Goal: Task Accomplishment & Management: Manage account settings

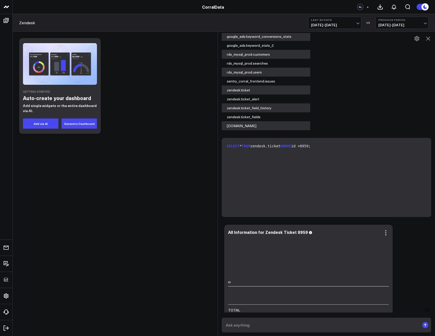
scroll to position [1062, 0]
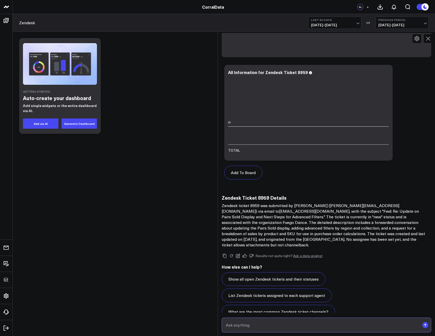
click at [346, 327] on input "text" at bounding box center [321, 324] width 195 height 9
click at [248, 325] on input "Show the conversation thread around ticket 8959" at bounding box center [321, 324] width 195 height 9
type input "Show the comment / conversation thread around ticket 8959"
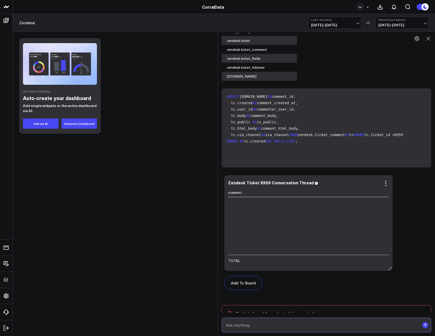
scroll to position [1333, 1285]
click at [388, 180] on icon at bounding box center [385, 183] width 6 height 6
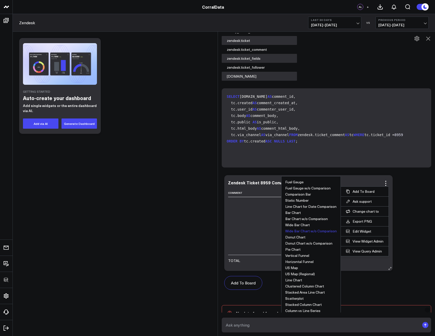
scroll to position [1514, 0]
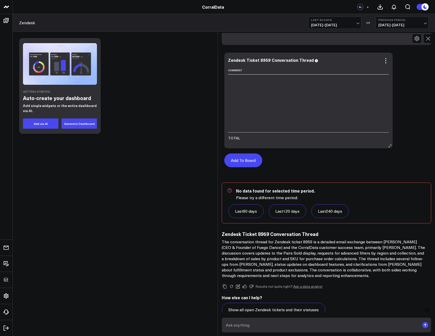
click at [246, 153] on button "Add To Board" at bounding box center [243, 160] width 38 height 14
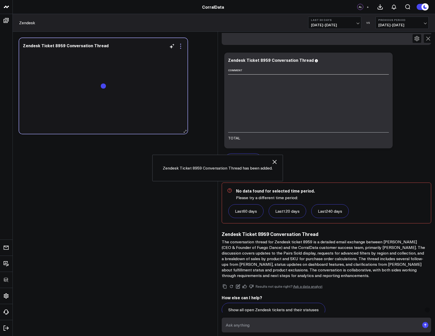
click at [181, 47] on icon at bounding box center [180, 46] width 6 height 6
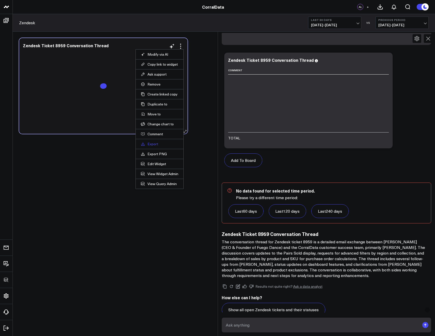
click at [154, 143] on link "Export" at bounding box center [159, 143] width 37 height 5
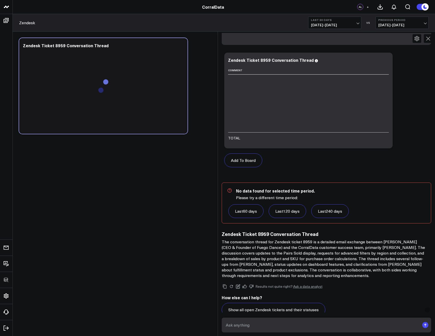
click at [115, 231] on body "3725 Test 829 Studios Accenture Activant Capital Agriculture & Farming Demo All…" at bounding box center [217, 168] width 435 height 336
click at [182, 45] on icon at bounding box center [180, 46] width 6 height 6
click at [430, 39] on icon at bounding box center [428, 38] width 6 height 6
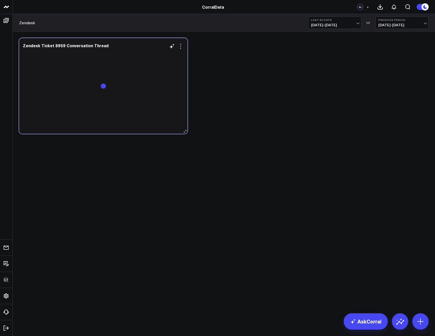
click at [180, 44] on icon at bounding box center [180, 46] width 6 height 6
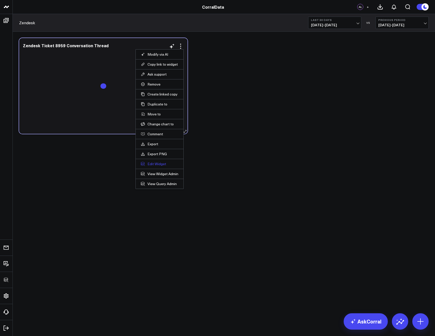
click at [152, 163] on button "Edit Widget" at bounding box center [159, 163] width 37 height 5
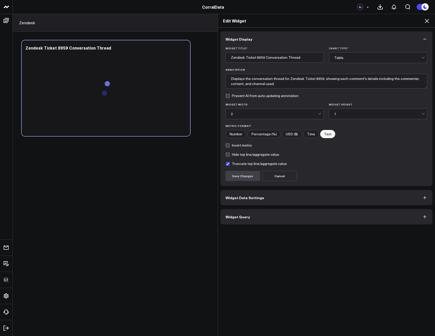
click at [247, 218] on button "Widget Query" at bounding box center [326, 216] width 212 height 15
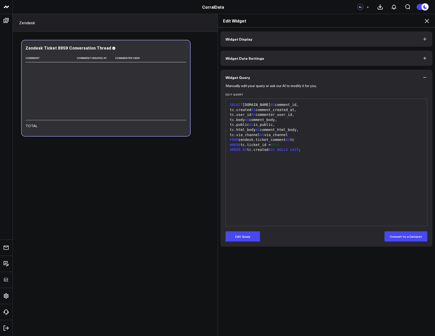
click at [429, 22] on div "Edit Widget" at bounding box center [326, 21] width 217 height 14
click at [424, 20] on icon at bounding box center [426, 21] width 6 height 6
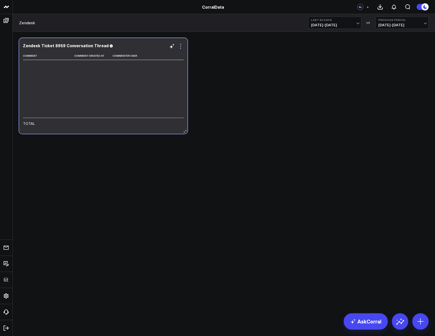
click at [181, 47] on icon at bounding box center [180, 46] width 6 height 6
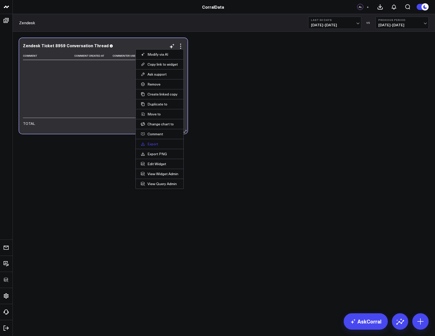
click at [154, 145] on link "Export" at bounding box center [159, 143] width 37 height 5
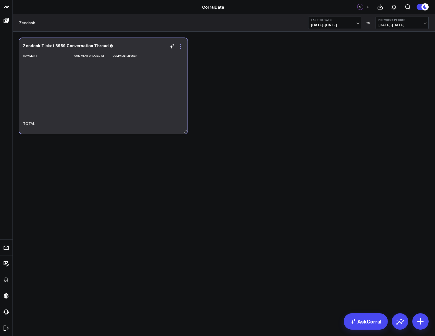
click at [182, 44] on icon at bounding box center [180, 46] width 6 height 6
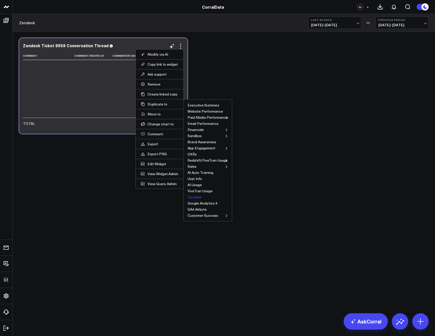
click at [194, 198] on button "Zendesk" at bounding box center [194, 197] width 14 height 4
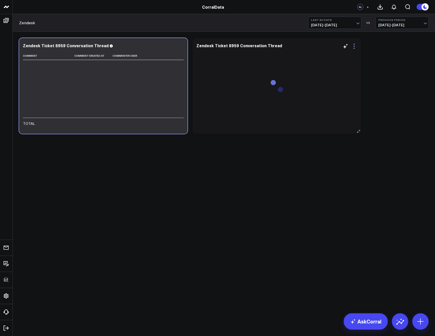
click at [354, 47] on icon at bounding box center [354, 46] width 6 height 6
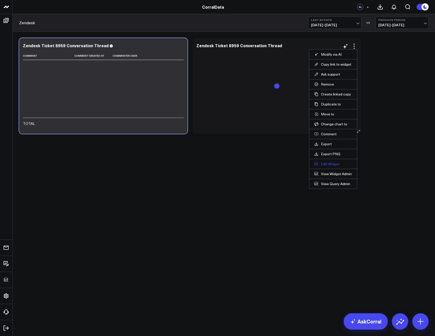
click at [331, 162] on button "Edit Widget" at bounding box center [332, 163] width 37 height 5
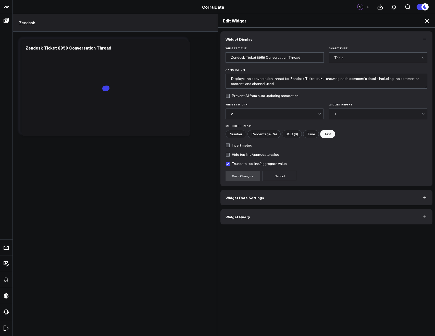
click at [236, 220] on button "Widget Query" at bounding box center [326, 216] width 212 height 15
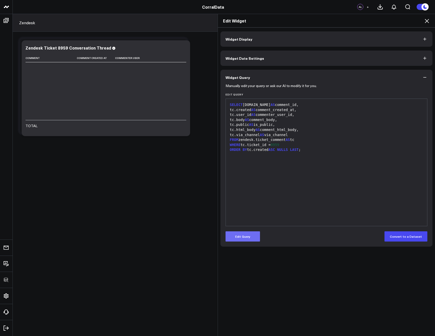
click at [246, 238] on button "Edit Query" at bounding box center [242, 236] width 34 height 10
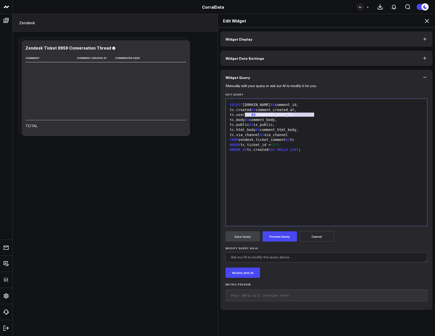
drag, startPoint x: 242, startPoint y: 116, endPoint x: 322, endPoint y: 115, distance: 80.3
click at [322, 115] on div "tc.user_id AS commenter_user_id," at bounding box center [326, 114] width 196 height 5
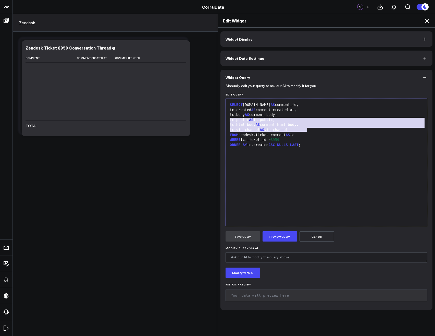
drag, startPoint x: 317, startPoint y: 129, endPoint x: 215, endPoint y: 121, distance: 102.5
click at [215, 121] on div "Edit Widget Widget Display Widget Date Settings Widget Query Manually edit your…" at bounding box center [217, 175] width 435 height 322
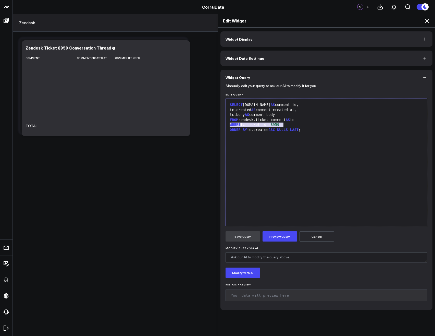
drag, startPoint x: 286, startPoint y: 124, endPoint x: 222, endPoint y: 125, distance: 64.0
click at [222, 125] on div "Manually edit your query or ask our AI to modify it for you. Edit Query Selecti…" at bounding box center [326, 197] width 212 height 225
click at [272, 125] on span "ASC" at bounding box center [271, 124] width 6 height 4
click at [282, 235] on button "Preview Query" at bounding box center [279, 236] width 34 height 10
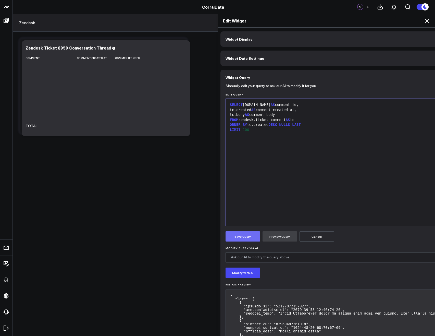
click at [238, 235] on button "Save Query" at bounding box center [242, 236] width 34 height 10
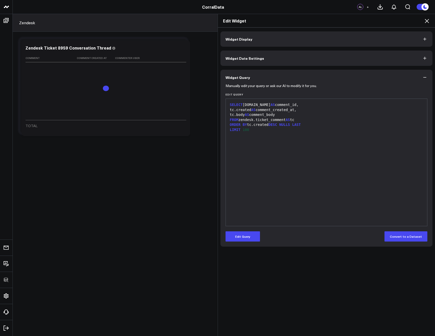
click at [426, 19] on icon at bounding box center [426, 21] width 6 height 6
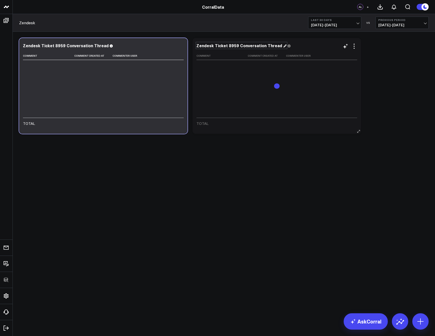
click at [226, 46] on div "Zendesk Ticket 8959 Conversation Thread" at bounding box center [241, 46] width 90 height 6
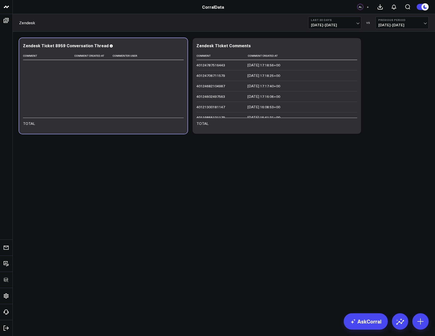
click at [227, 232] on body "3725 Test 829 Studios Accenture Activant Capital Agriculture & Farming Demo All…" at bounding box center [217, 168] width 435 height 336
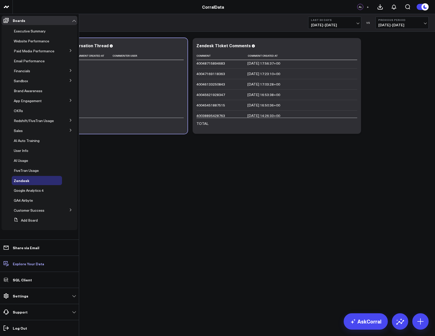
click at [30, 264] on p "Explore Your Data" at bounding box center [28, 263] width 31 height 4
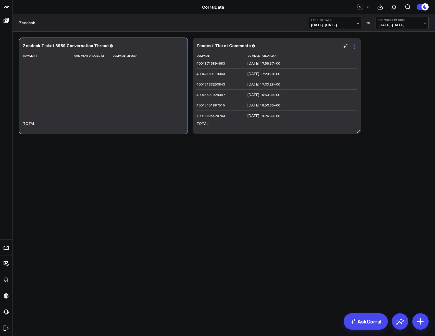
click at [354, 46] on icon at bounding box center [353, 46] width 1 height 1
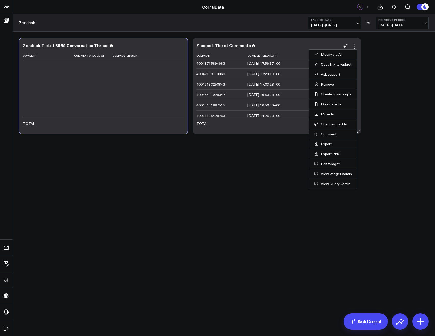
click at [328, 161] on li "Edit Widget" at bounding box center [333, 164] width 48 height 10
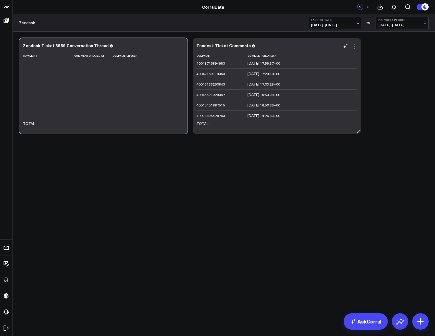
click at [355, 48] on icon at bounding box center [354, 46] width 6 height 6
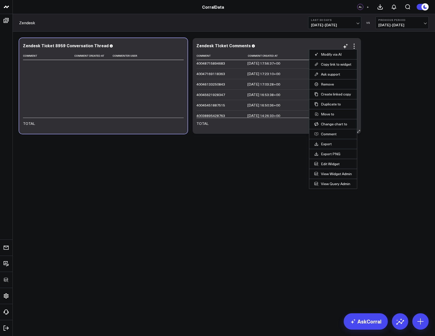
click at [322, 161] on li "Edit Widget" at bounding box center [333, 164] width 48 height 10
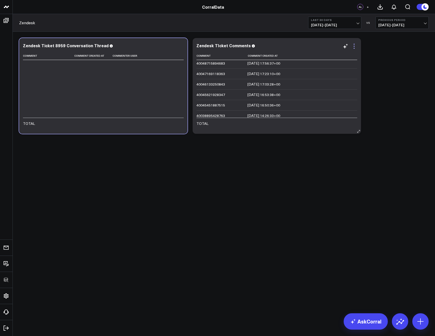
click at [353, 47] on icon at bounding box center [354, 46] width 6 height 6
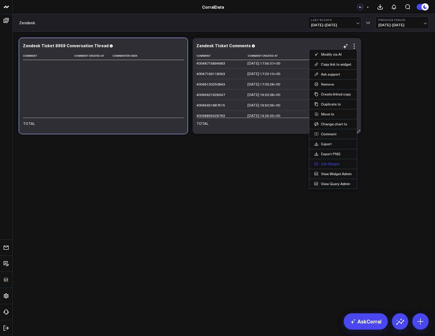
click at [327, 164] on button "Edit Widget" at bounding box center [332, 163] width 37 height 5
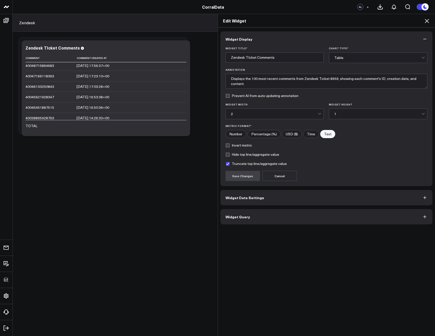
click at [252, 214] on button "Widget Query" at bounding box center [326, 216] width 212 height 15
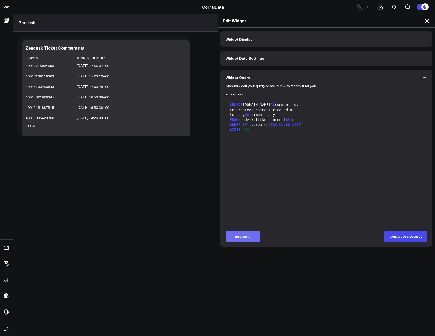
click at [241, 236] on button "Edit Query" at bounding box center [242, 236] width 34 height 10
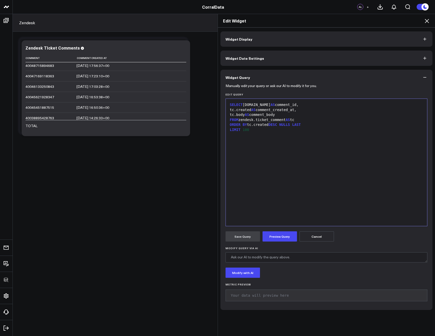
click at [304, 120] on div "FROM zendesk.ticket_comment AS tc" at bounding box center [326, 119] width 196 height 5
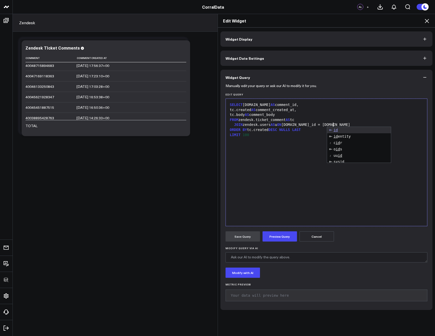
click at [279, 168] on div "SELECT tc.id AS comment_id, tc.created AS comment_created_at, tc.body AS commen…" at bounding box center [326, 162] width 196 height 122
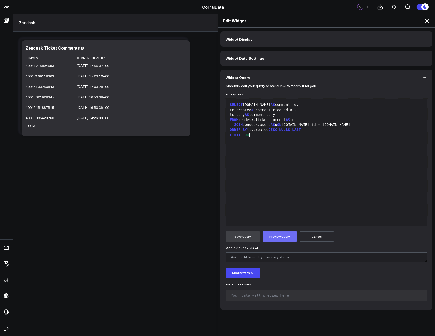
click at [280, 235] on button "Preview Query" at bounding box center [279, 236] width 34 height 10
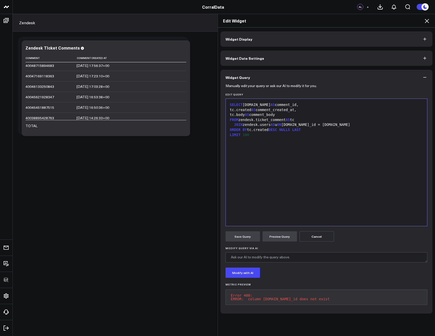
click at [322, 157] on div "SELECT tc.id AS comment_id, tc.created AS comment_created_at, tc.body AS commen…" at bounding box center [326, 162] width 196 height 122
click at [299, 114] on div "tc.body AS comment_body" at bounding box center [326, 114] width 196 height 5
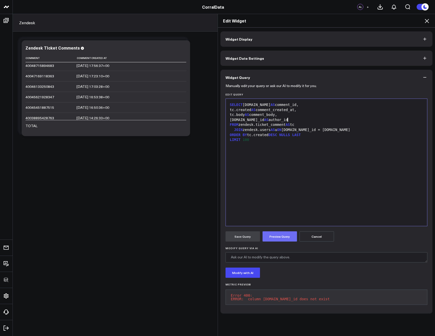
click at [287, 237] on button "Preview Query" at bounding box center [279, 236] width 34 height 10
click at [284, 115] on div "tc.body AS comment_body," at bounding box center [326, 114] width 196 height 5
click at [428, 18] on icon at bounding box center [426, 21] width 6 height 6
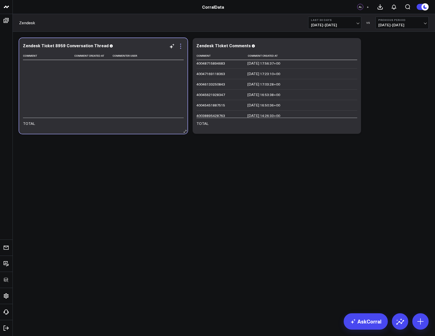
click at [183, 44] on icon at bounding box center [180, 46] width 6 height 6
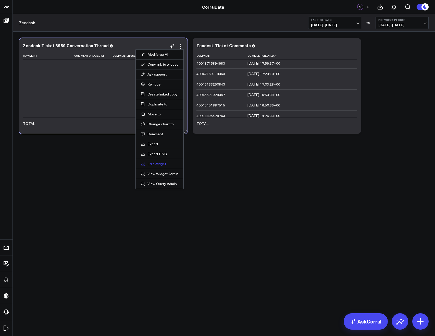
click at [156, 163] on button "Edit Widget" at bounding box center [159, 163] width 37 height 5
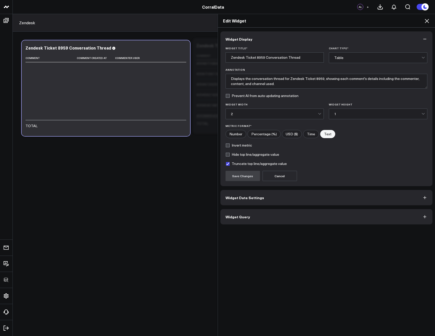
click at [245, 221] on button "Widget Query" at bounding box center [326, 216] width 212 height 15
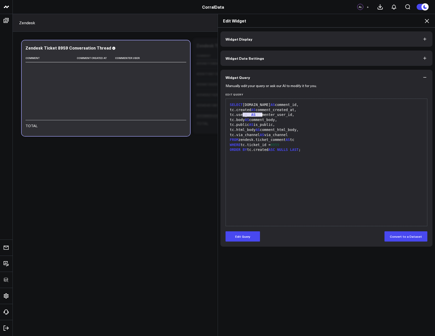
drag, startPoint x: 241, startPoint y: 113, endPoint x: 269, endPoint y: 115, distance: 28.4
click at [260, 113] on div "tc.user_id AS commenter_user_id," at bounding box center [326, 114] width 196 height 5
click at [285, 119] on div "tc.body AS comment_body," at bounding box center [326, 119] width 196 height 5
drag, startPoint x: 242, startPoint y: 114, endPoint x: 321, endPoint y: 114, distance: 79.0
click at [321, 114] on div "tc.user_id AS commenter_user_id," at bounding box center [326, 114] width 196 height 5
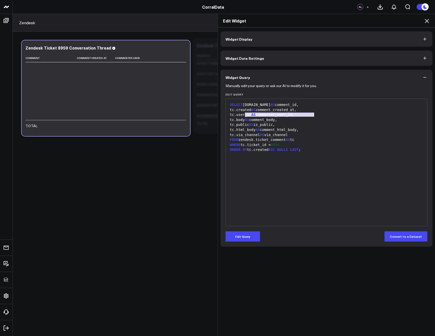
copy div "tc.user_id AS commenter_user_id,"
click at [426, 18] on icon at bounding box center [426, 21] width 6 height 6
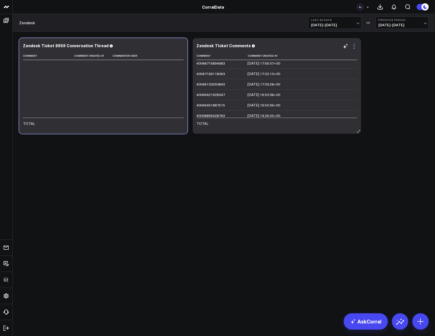
click at [355, 46] on icon at bounding box center [354, 46] width 6 height 6
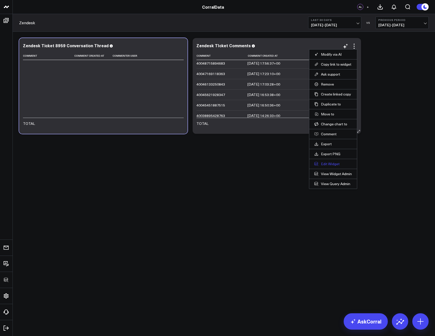
click at [327, 162] on button "Edit Widget" at bounding box center [332, 163] width 37 height 5
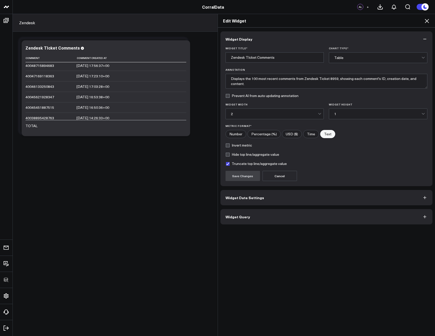
click at [265, 214] on button "Widget Query" at bounding box center [326, 216] width 212 height 15
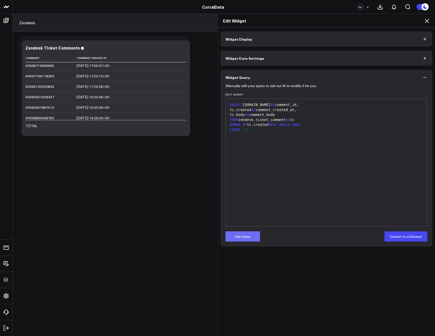
drag, startPoint x: 243, startPoint y: 235, endPoint x: 256, endPoint y: 221, distance: 18.0
click at [244, 235] on button "Edit Query" at bounding box center [242, 236] width 34 height 10
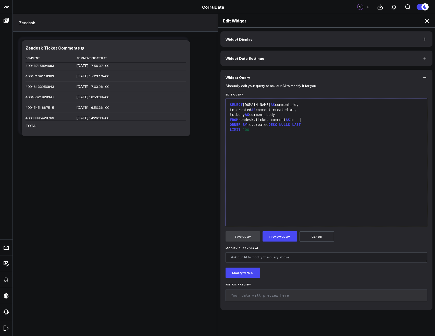
click at [308, 120] on div "FROM zendesk.ticket_comment AS tc" at bounding box center [326, 119] width 196 height 5
click at [293, 123] on div "JOIN zendesk.users u ON" at bounding box center [326, 124] width 196 height 5
click at [278, 237] on button "Preview Query" at bounding box center [279, 236] width 34 height 10
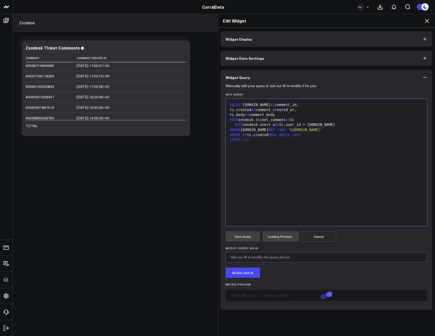
click at [294, 170] on div "SELECT tc.id AS comment_id, tc.created AS comment_created_at, tc.body AS commen…" at bounding box center [326, 162] width 196 height 122
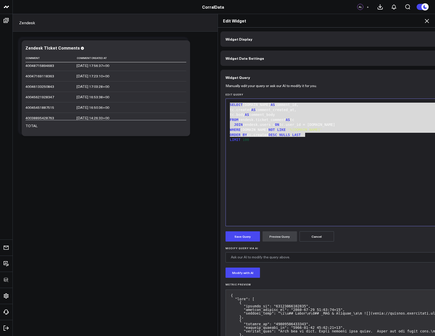
drag, startPoint x: 310, startPoint y: 136, endPoint x: 223, endPoint y: 104, distance: 93.2
click at [238, 236] on button "Save Query" at bounding box center [242, 236] width 34 height 10
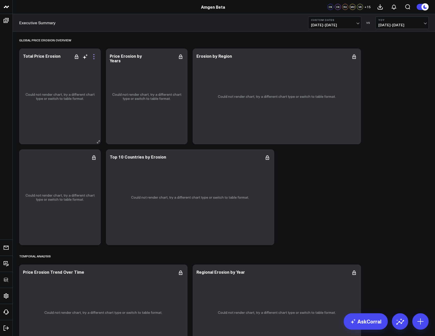
click at [92, 56] on icon at bounding box center [94, 57] width 6 height 6
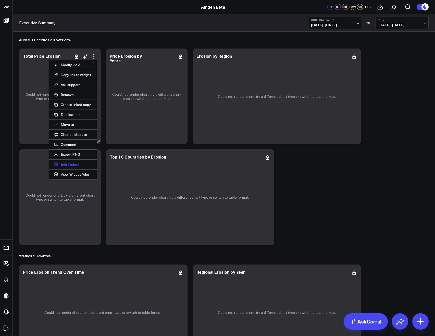
click at [70, 164] on button "Edit Widget" at bounding box center [72, 164] width 37 height 5
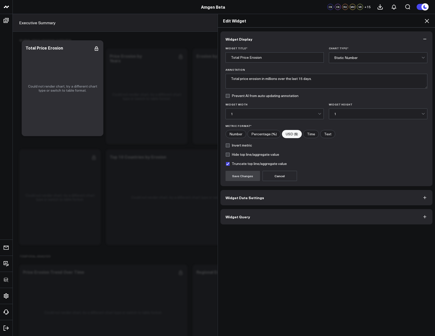
click at [244, 223] on button "Widget Query" at bounding box center [326, 216] width 212 height 15
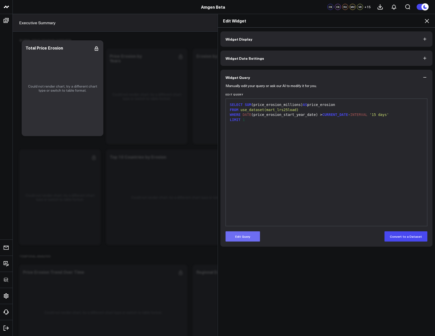
click at [244, 237] on button "Edit Query" at bounding box center [242, 236] width 34 height 10
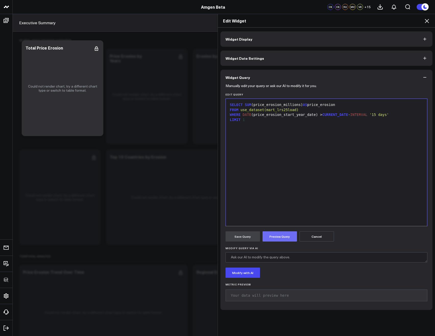
click at [268, 237] on button "Preview Query" at bounding box center [279, 236] width 34 height 10
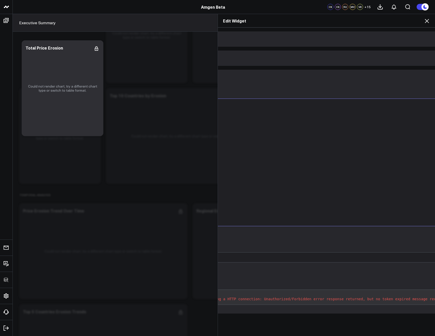
scroll to position [0, 202]
click at [315, 300] on pre "Error 400: HY000 (14) [Simba][ThriftExtension] (14) Unexpected response from se…" at bounding box center [227, 296] width 408 height 15
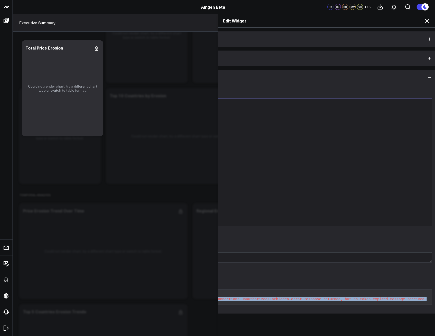
click at [315, 300] on pre "Error 400: HY000 (14) [Simba][ThriftExtension] (14) Unexpected response from se…" at bounding box center [227, 296] width 408 height 15
copy pre "HY000 (14) [Simba][ThriftExtension] (14) Unexpected response from server during…"
click at [424, 23] on icon at bounding box center [426, 21] width 6 height 6
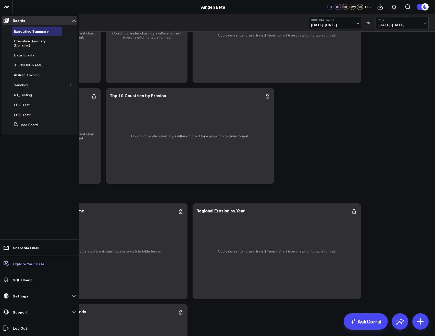
click at [25, 264] on p "Explore Your Data" at bounding box center [28, 263] width 31 height 4
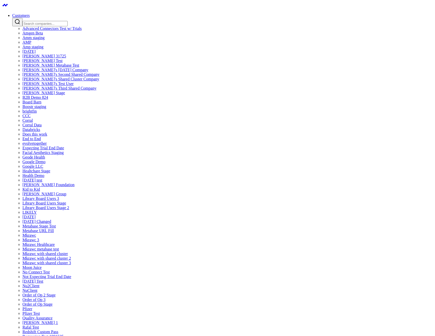
scroll to position [245, 0]
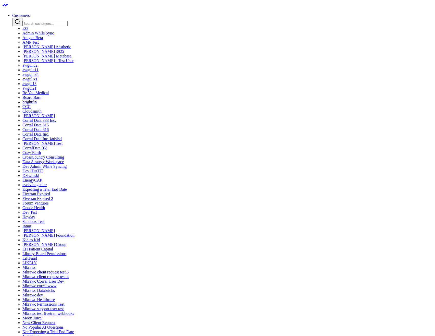
scroll to position [61, 0]
click at [41, 99] on link "Board Barn" at bounding box center [31, 97] width 19 height 4
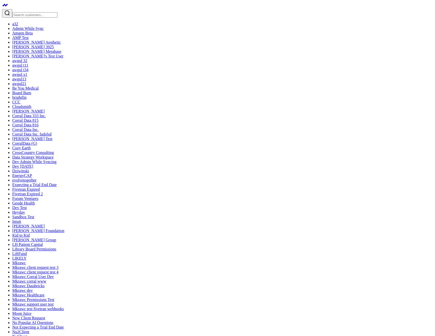
type input "Board Barn Boards"
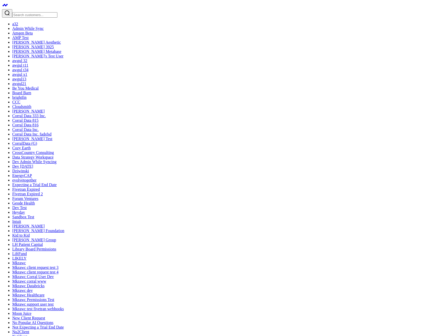
checkbox input "true"
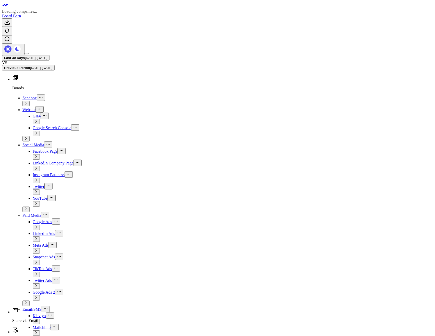
click at [12, 74] on icon at bounding box center [15, 77] width 6 height 6
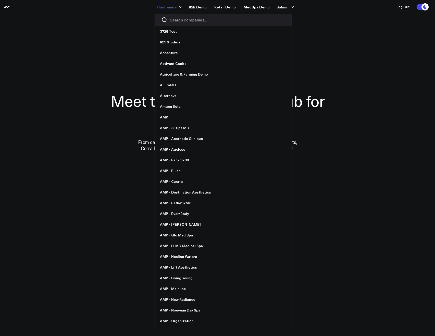
click at [182, 18] on input "Search companies input" at bounding box center [227, 20] width 115 height 6
type input "m"
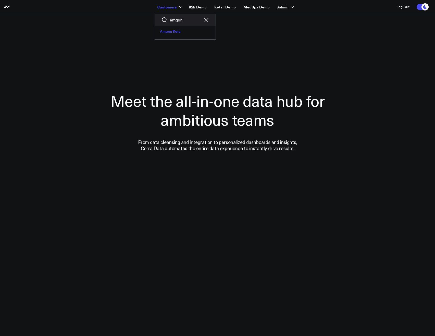
type input "amgen"
click at [169, 29] on link "Amgen Beta" at bounding box center [185, 31] width 61 height 11
